Goal: Find specific page/section: Find specific page/section

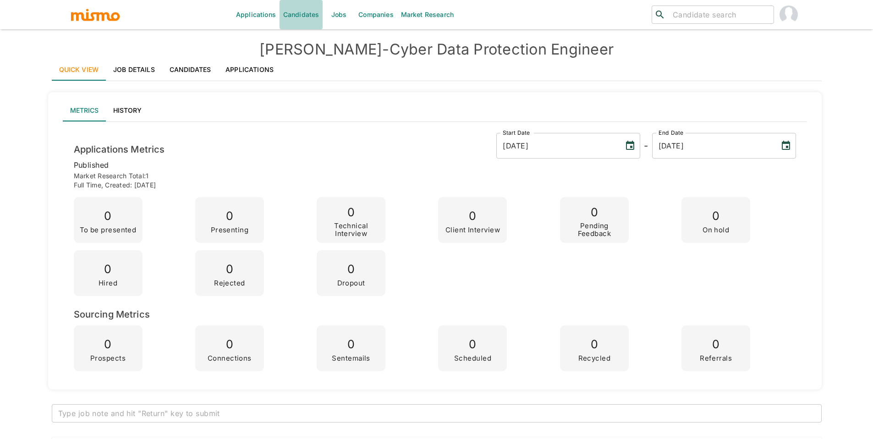
click at [303, 13] on link "Candidates" at bounding box center [302, 14] width 44 height 29
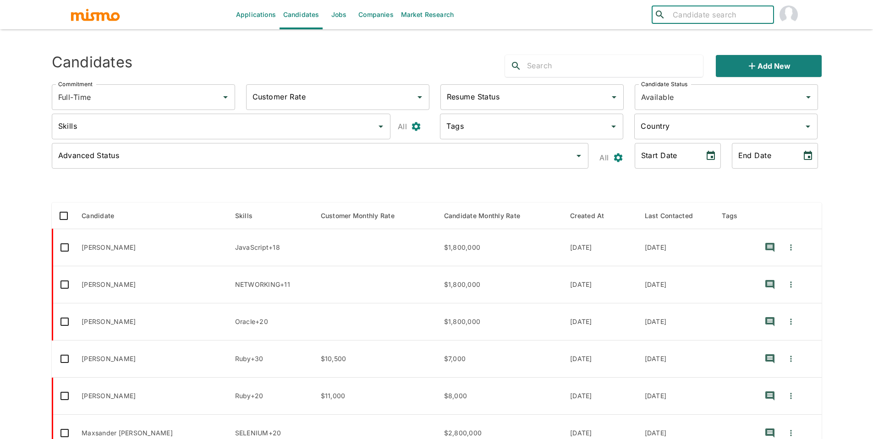
click at [671, 19] on input "search" at bounding box center [719, 14] width 101 height 13
click at [687, 12] on input "[PERSON_NAME]" at bounding box center [719, 14] width 101 height 13
click at [717, 16] on input "[PERSON_NAME]" at bounding box center [719, 14] width 101 height 13
type input "[PERSON_NAME]"
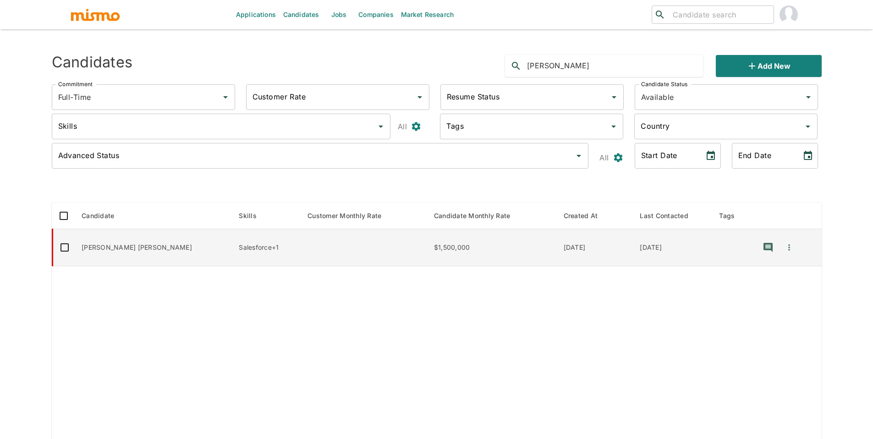
click at [103, 251] on td "Maria Jose Alfaro" at bounding box center [152, 247] width 157 height 37
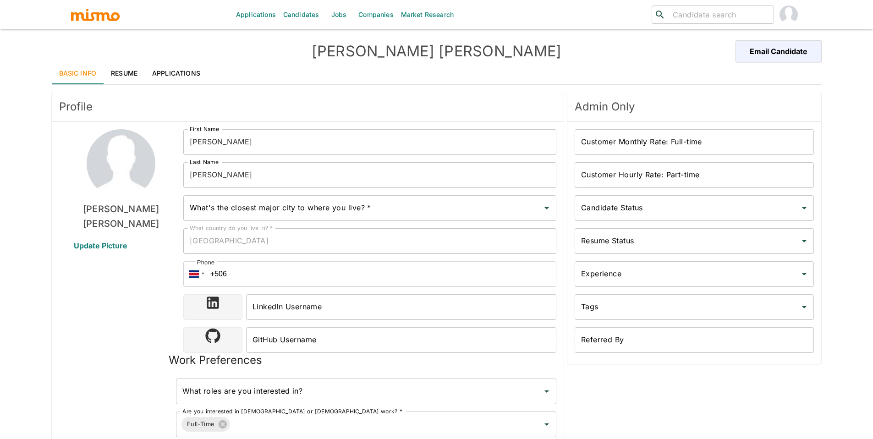
type input "Heredia, Costa Rica"
type input "USD"
type input "3 weeks"
type input "Available"
type input "Unpolished"
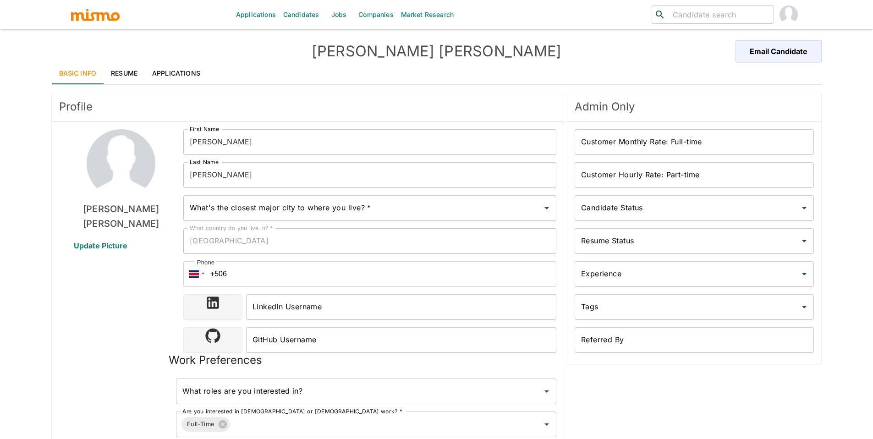
type input "Sr"
